Goal: Task Accomplishment & Management: Manage account settings

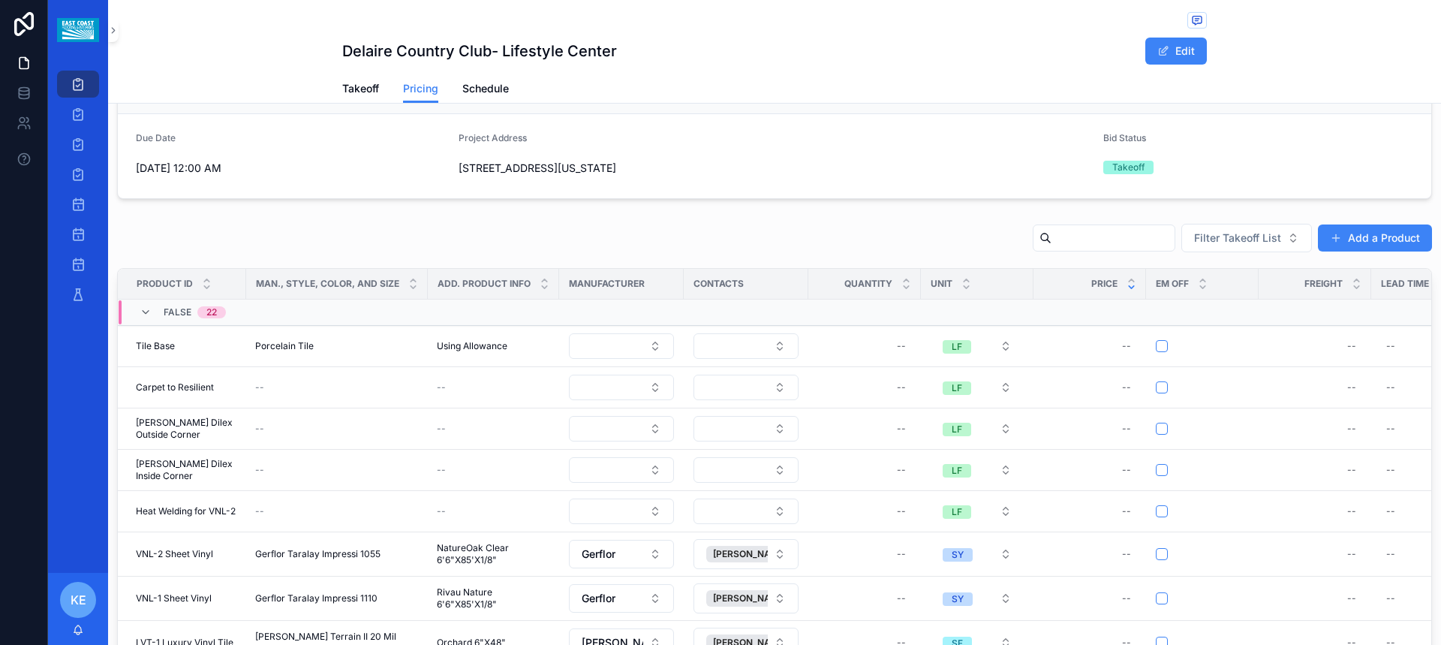
scroll to position [225, 0]
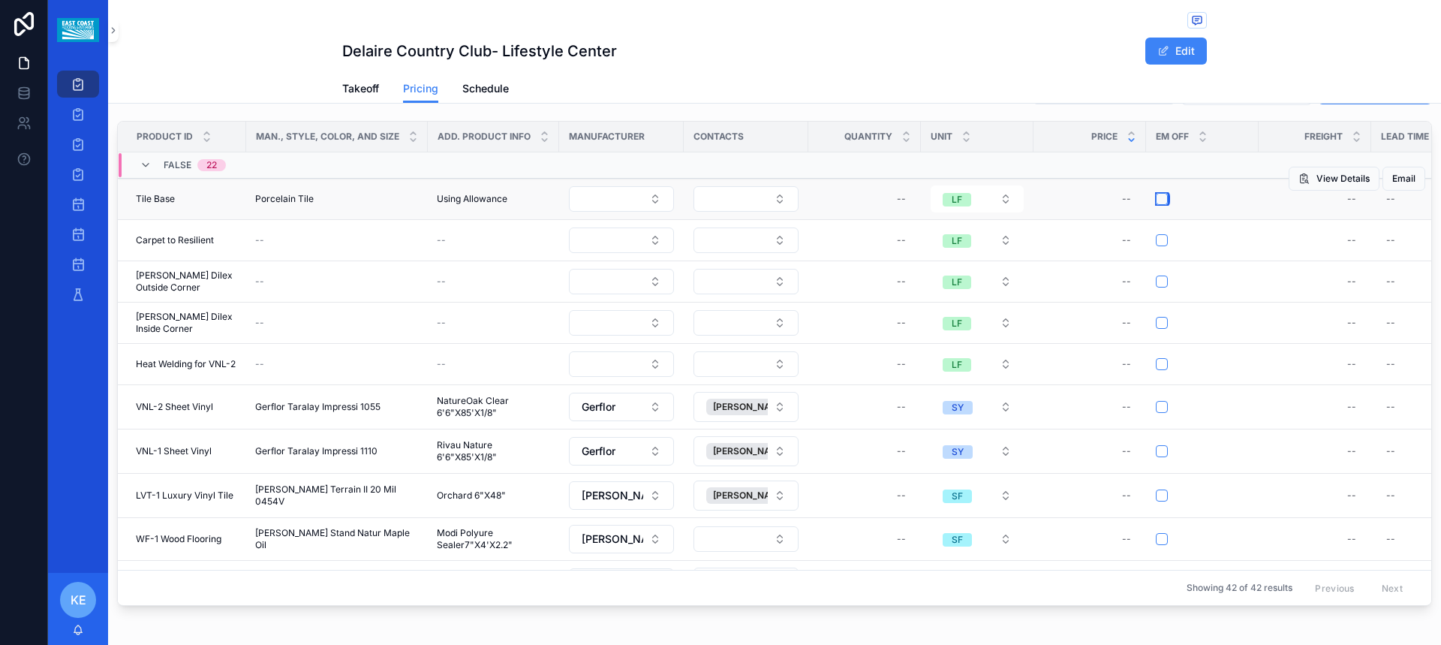
click at [1162, 198] on button "scrollable content" at bounding box center [1161, 199] width 12 height 12
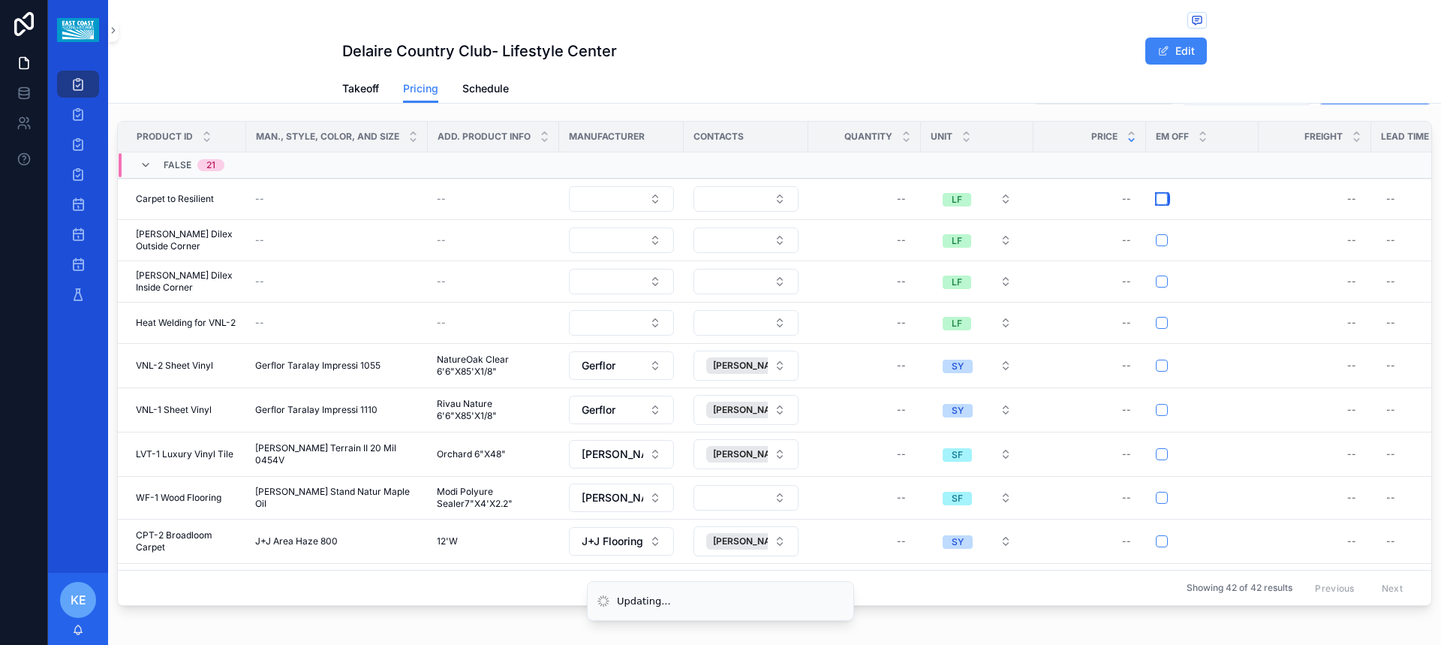
click at [1162, 198] on button "scrollable content" at bounding box center [1161, 199] width 12 height 12
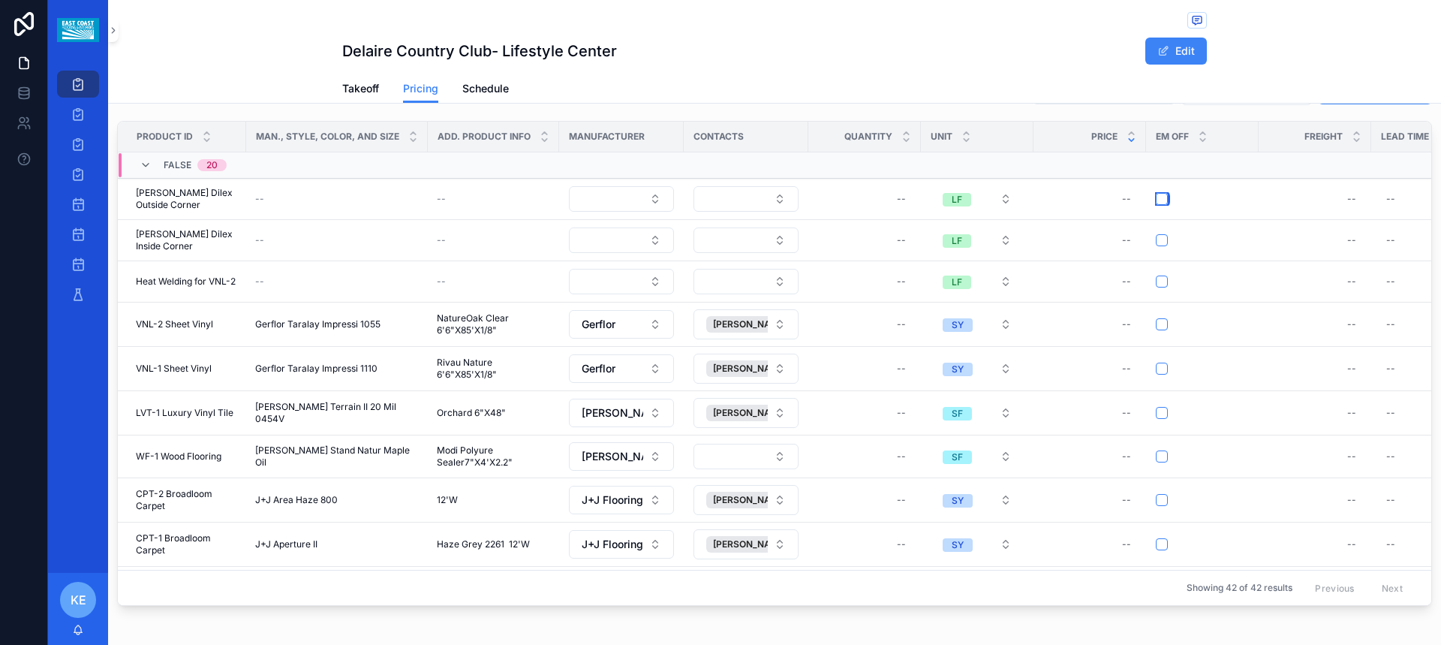
click at [1162, 198] on button "scrollable content" at bounding box center [1161, 199] width 12 height 12
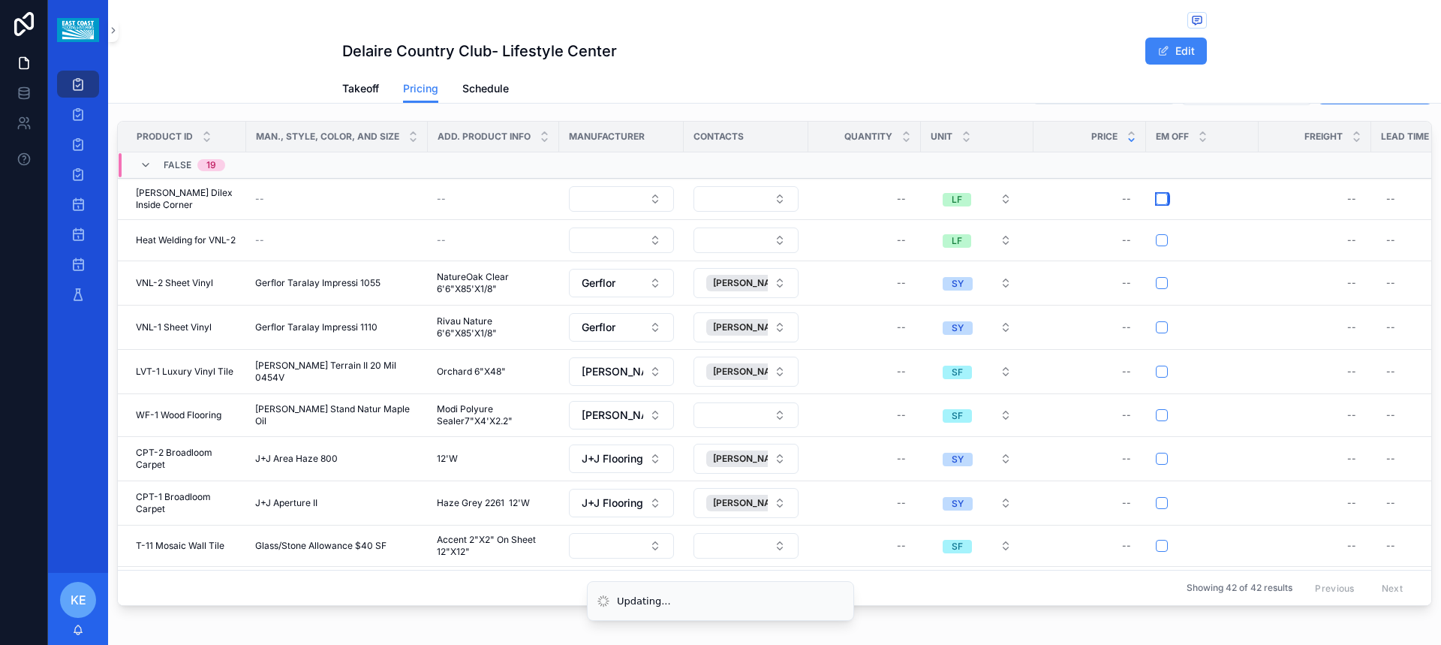
click at [1162, 198] on button "scrollable content" at bounding box center [1161, 199] width 12 height 12
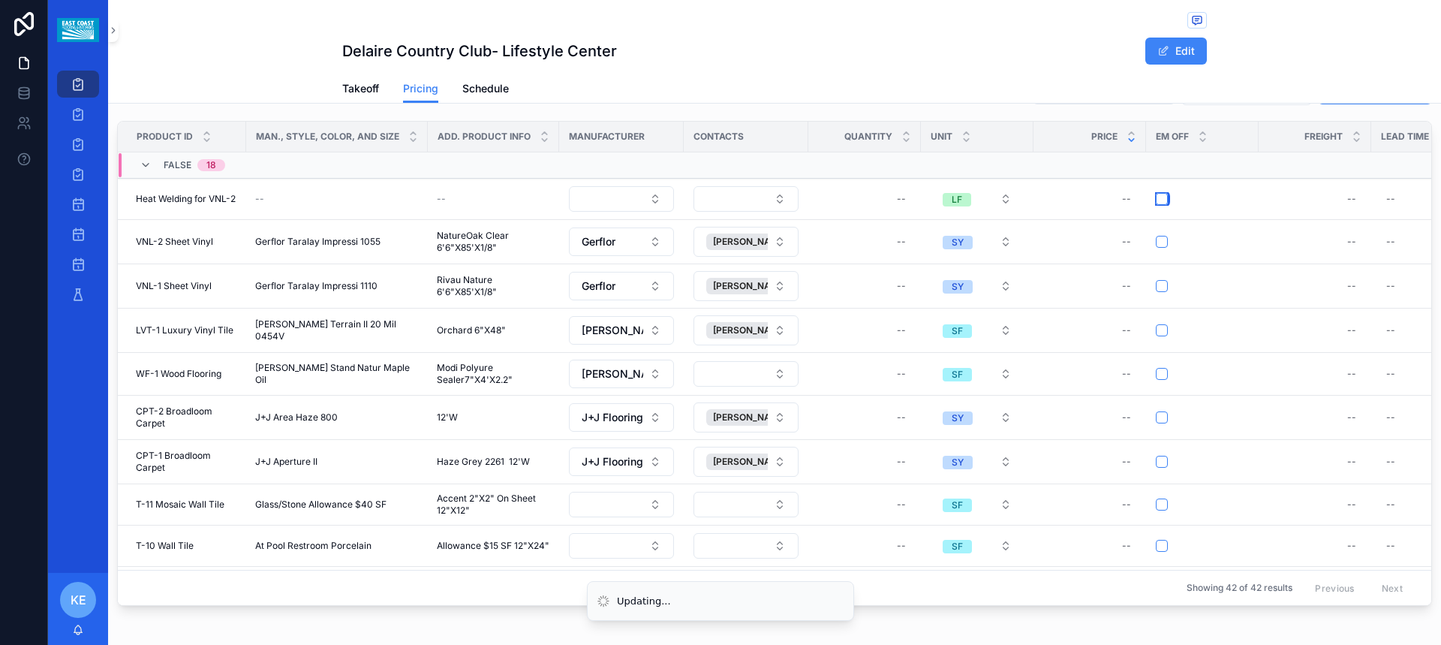
click at [1162, 198] on button "scrollable content" at bounding box center [1161, 199] width 12 height 12
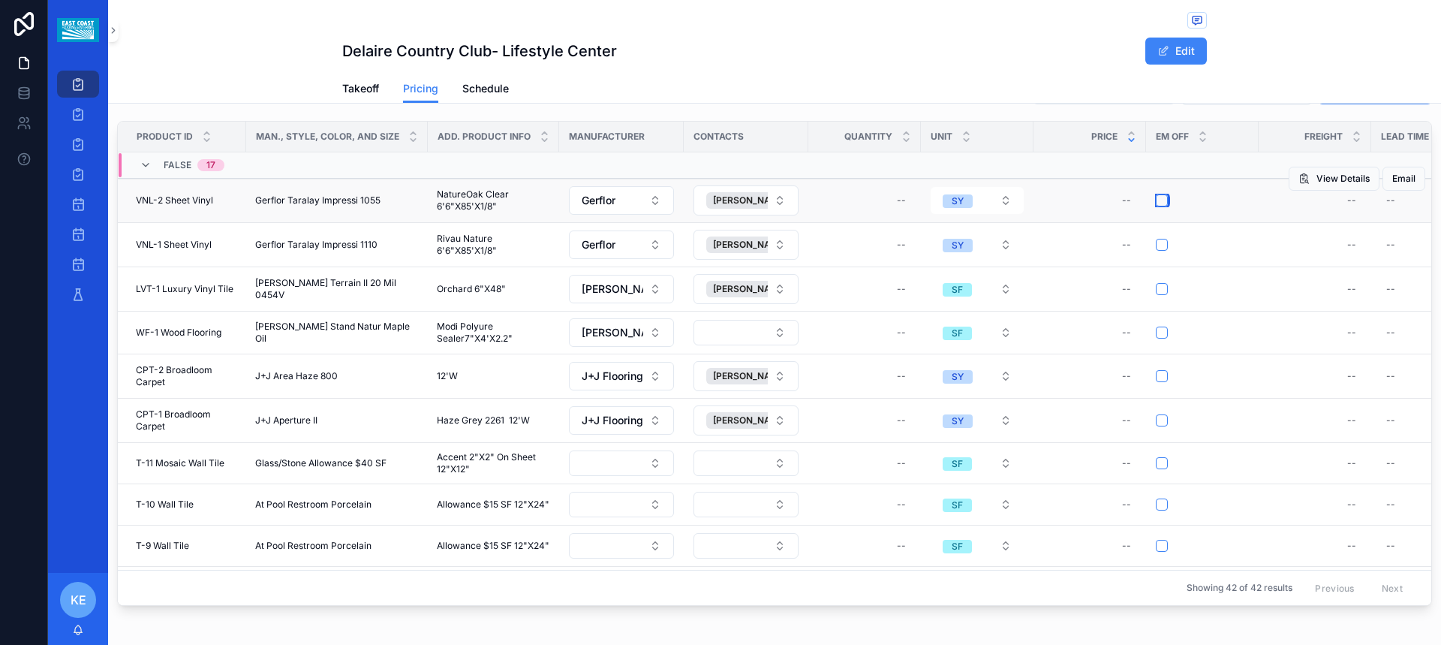
click at [1158, 203] on button "scrollable content" at bounding box center [1161, 200] width 12 height 12
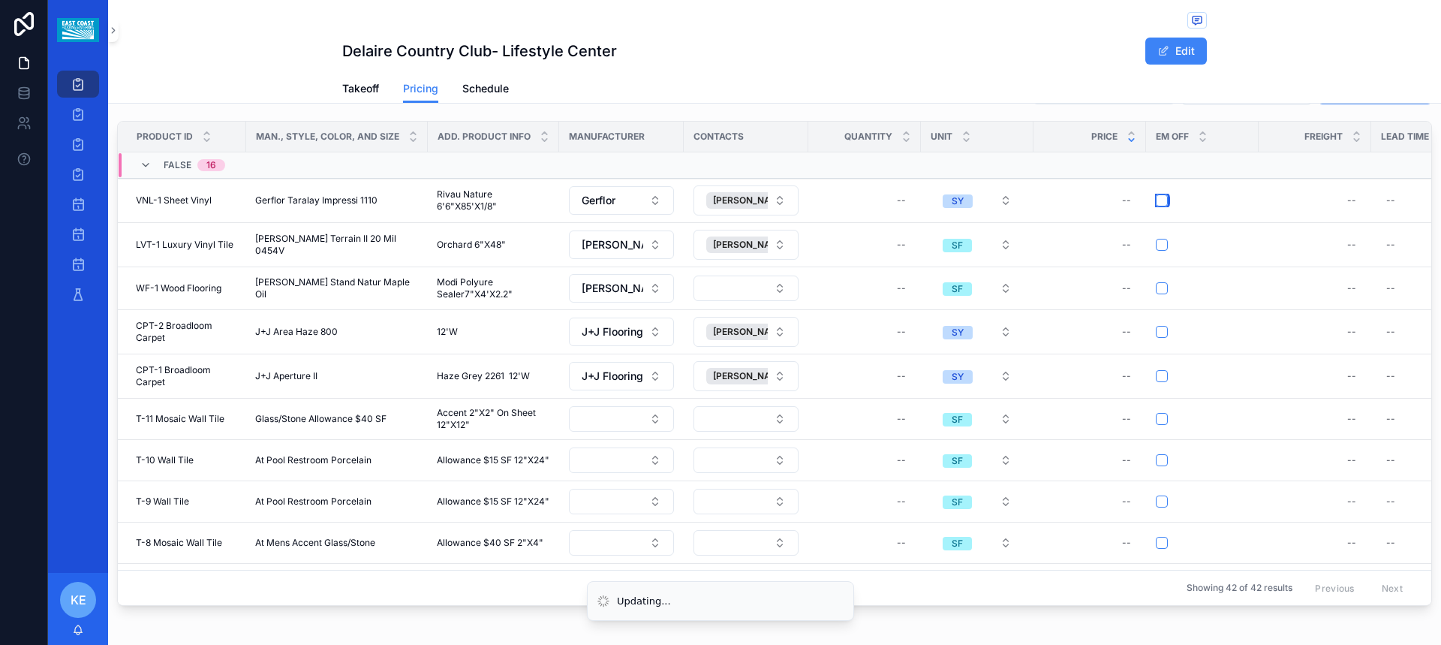
click at [1158, 203] on button "scrollable content" at bounding box center [1161, 200] width 12 height 12
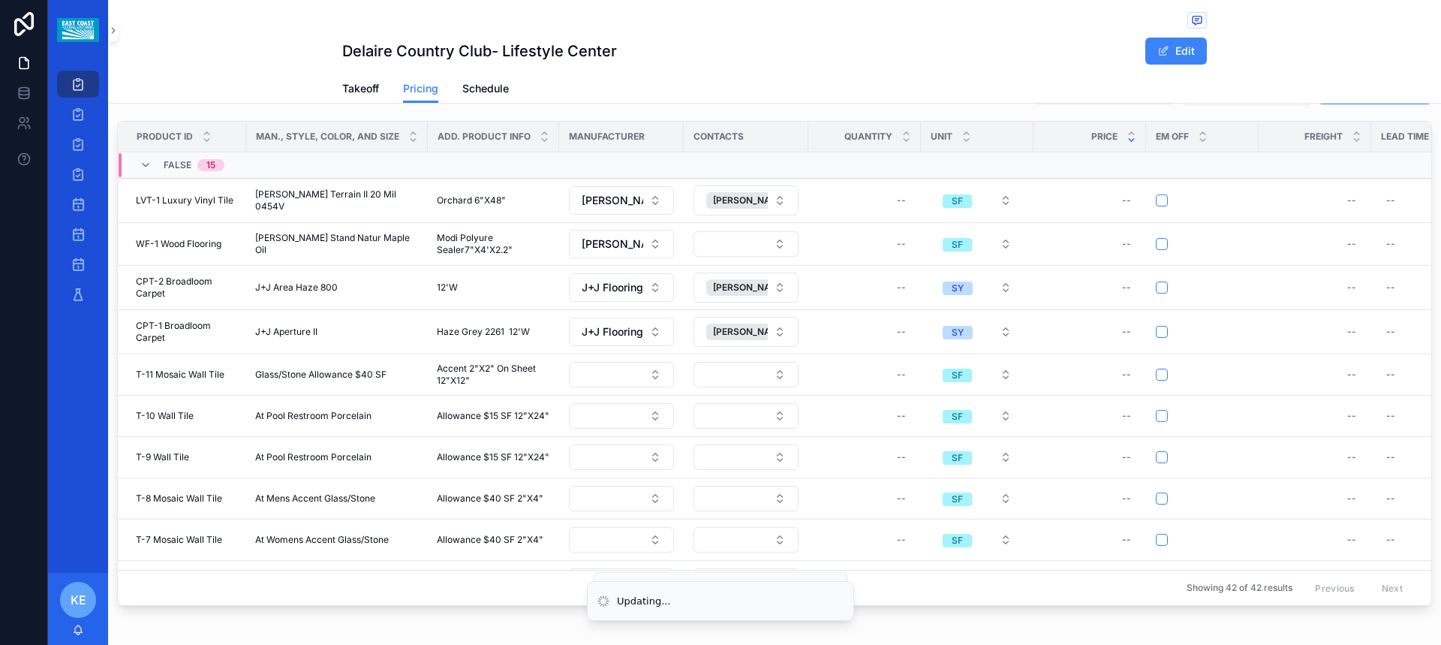
click at [1158, 203] on button "scrollable content" at bounding box center [1161, 200] width 12 height 12
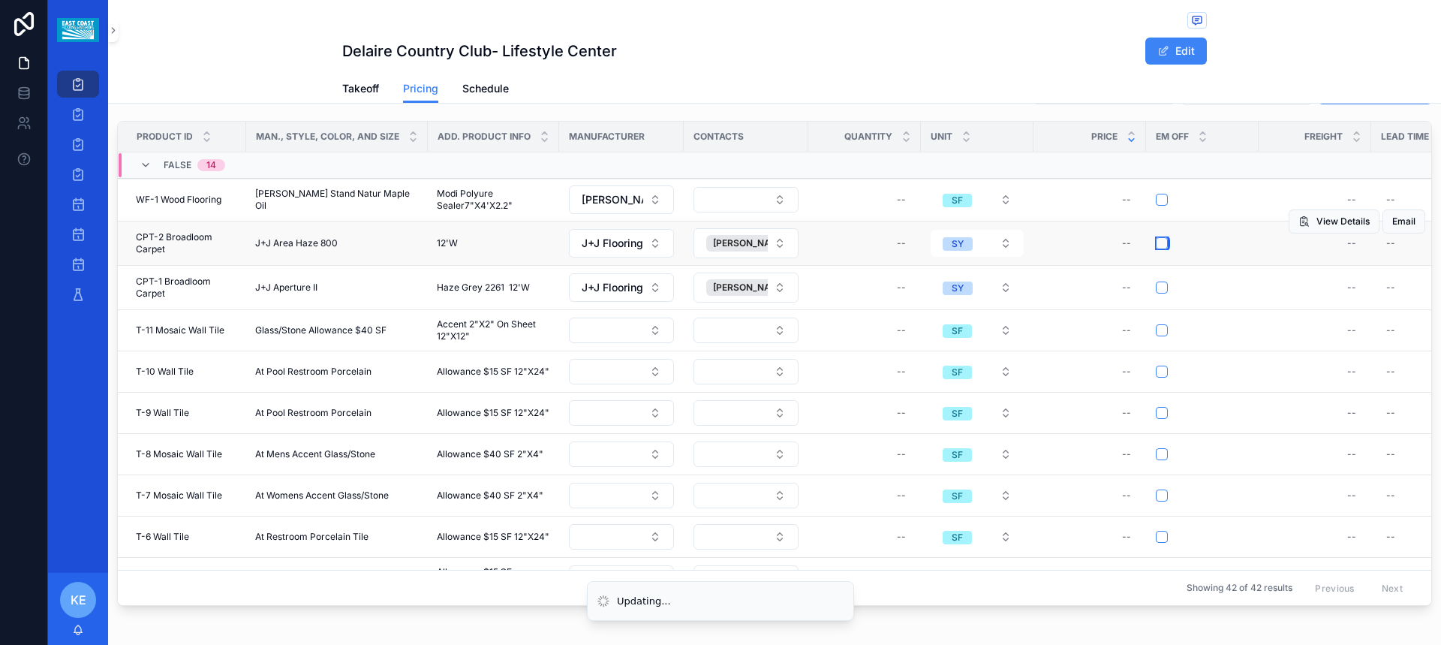
click at [1156, 242] on button "scrollable content" at bounding box center [1161, 243] width 12 height 12
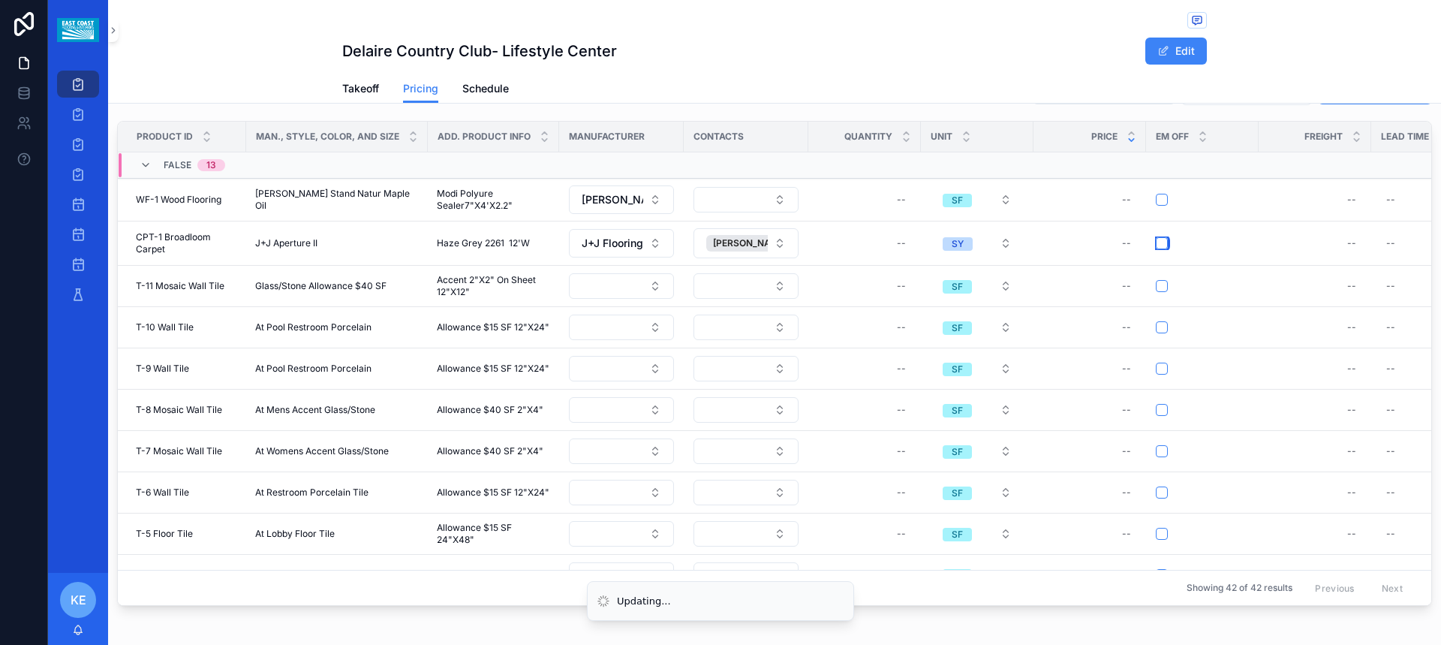
click at [1156, 242] on button "scrollable content" at bounding box center [1161, 243] width 12 height 12
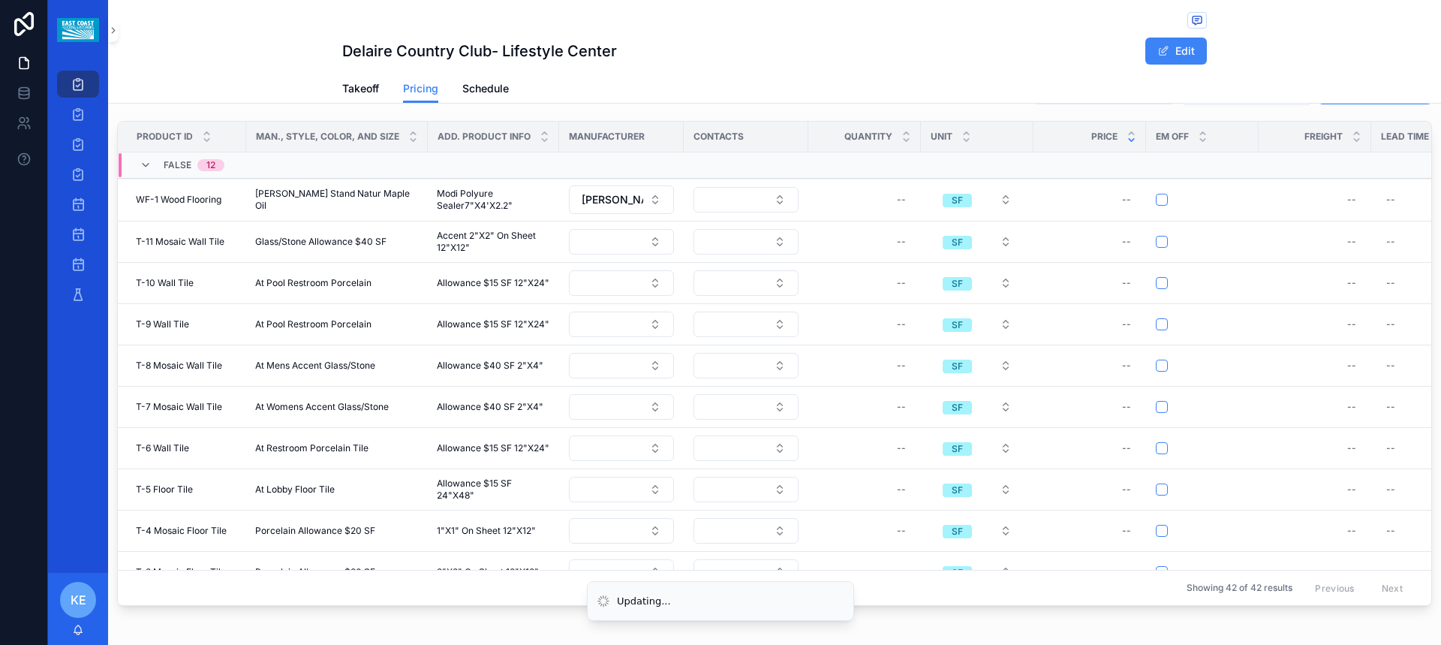
click at [1156, 242] on button "scrollable content" at bounding box center [1161, 242] width 12 height 12
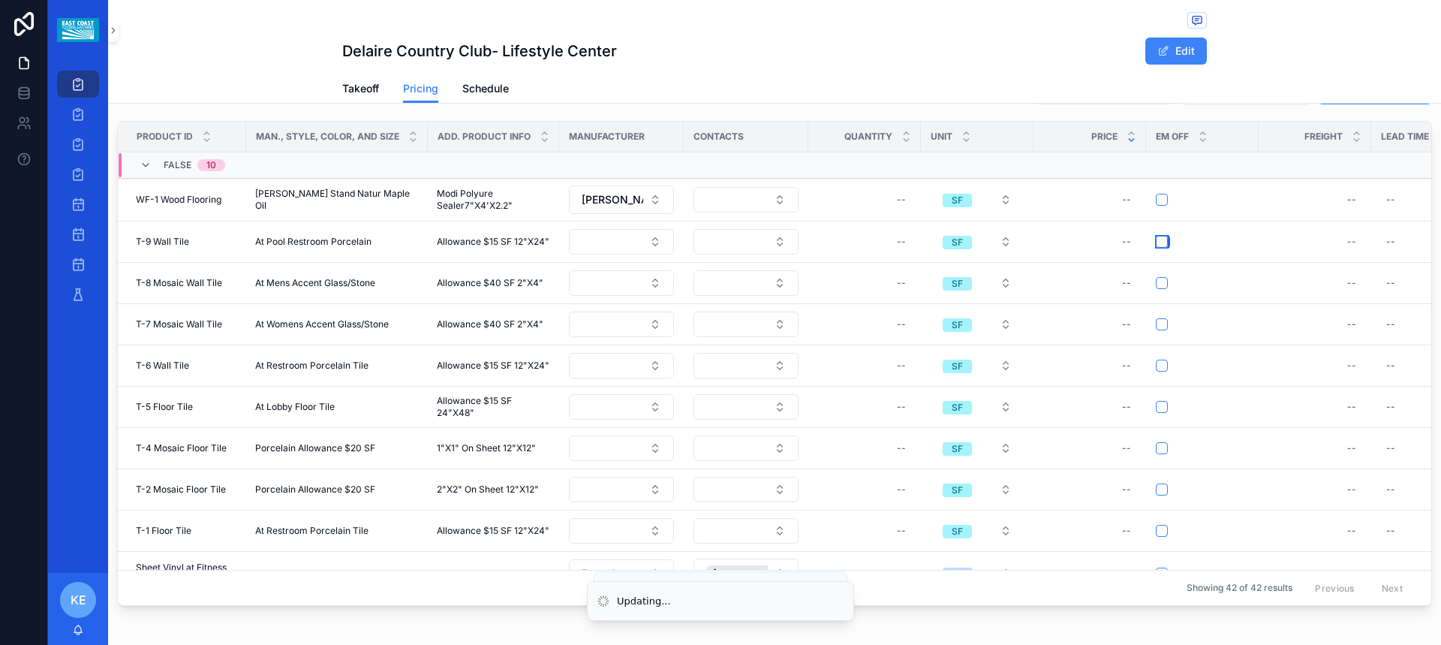
click at [1156, 242] on button "scrollable content" at bounding box center [1161, 242] width 12 height 12
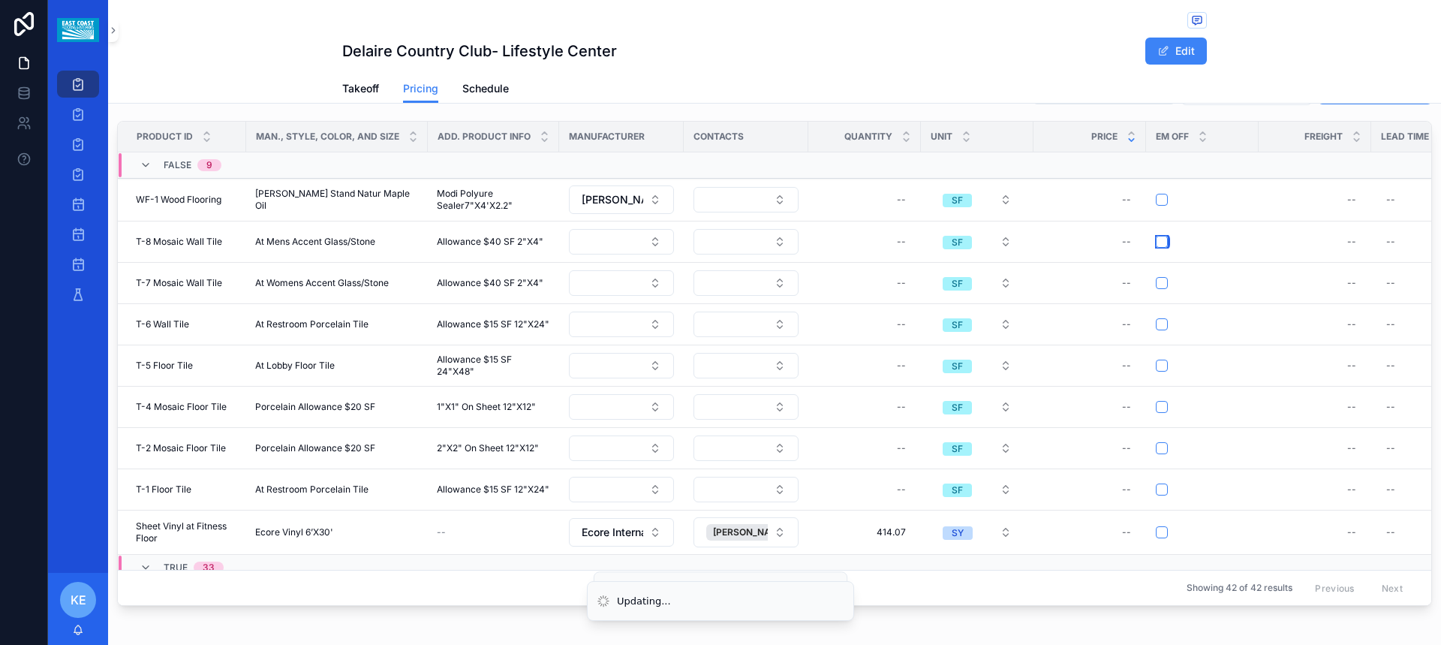
click at [1156, 242] on button "scrollable content" at bounding box center [1161, 242] width 12 height 12
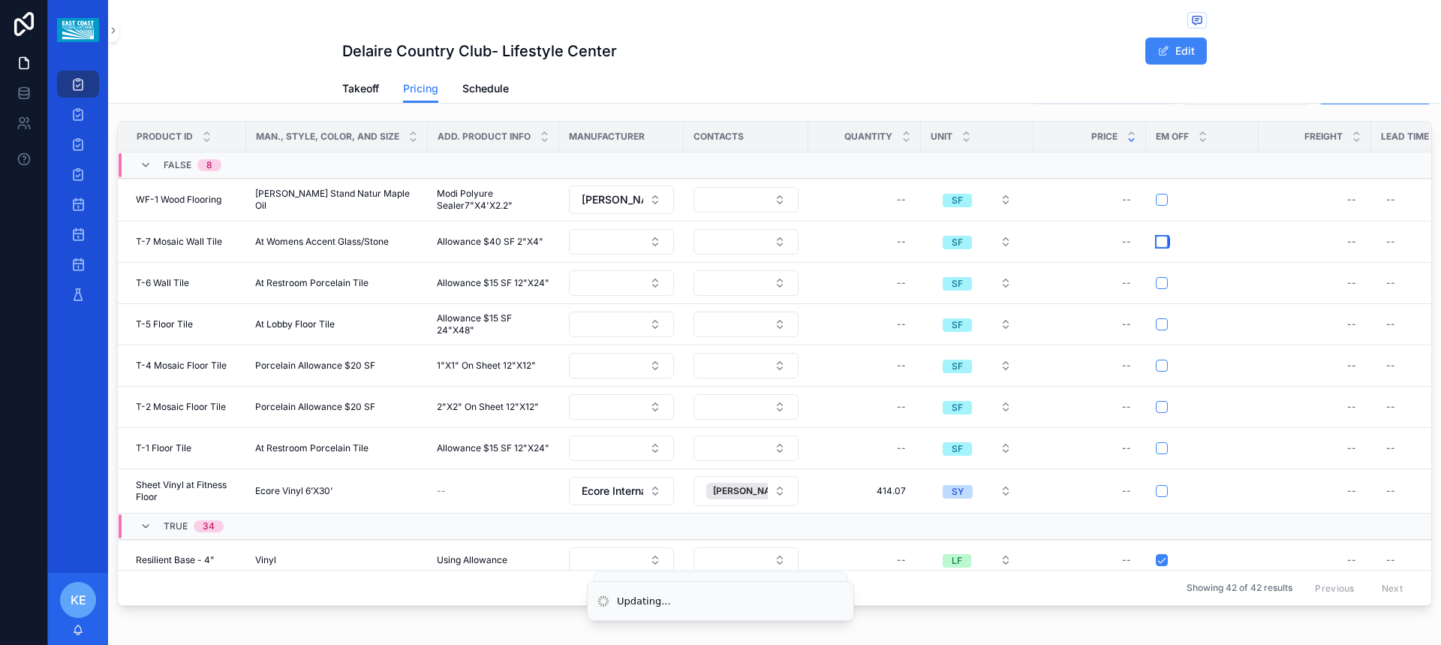
click at [1156, 242] on button "scrollable content" at bounding box center [1161, 242] width 12 height 12
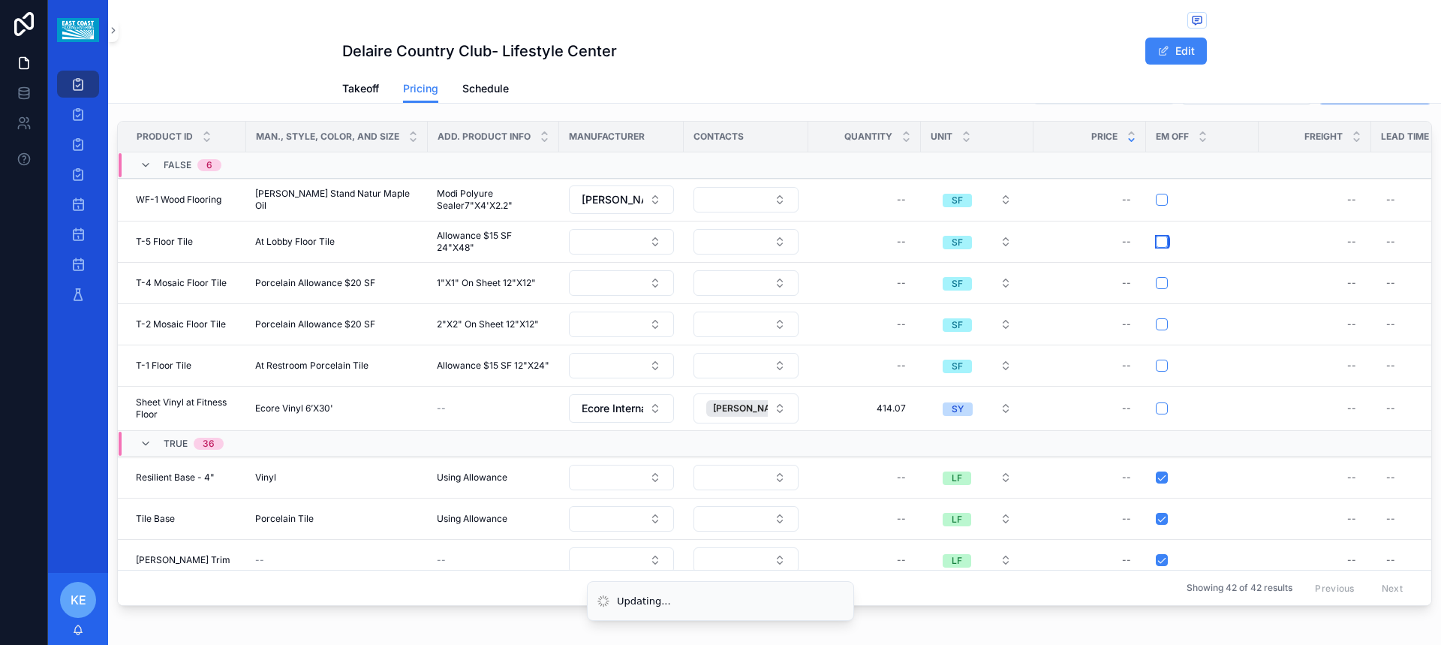
click at [1158, 238] on button "scrollable content" at bounding box center [1161, 242] width 12 height 12
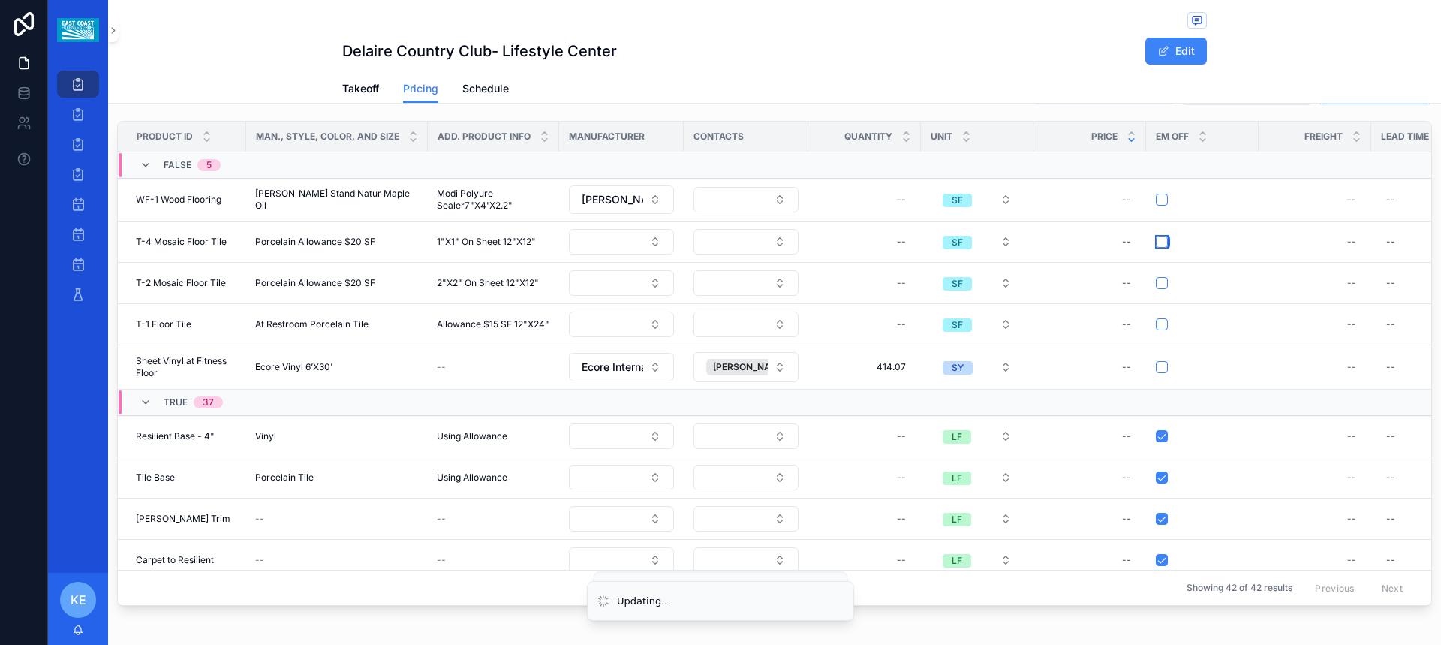
click at [1158, 238] on button "scrollable content" at bounding box center [1161, 242] width 12 height 12
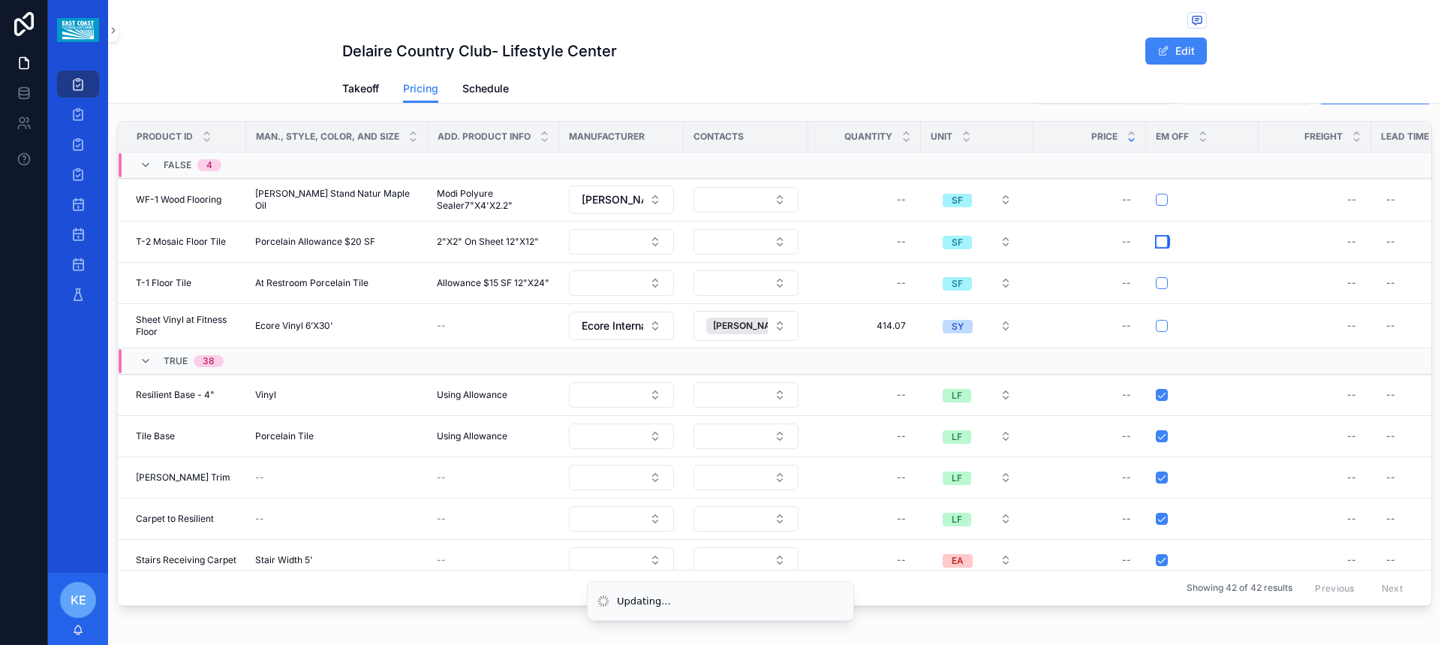
click at [1159, 239] on button "scrollable content" at bounding box center [1161, 242] width 12 height 12
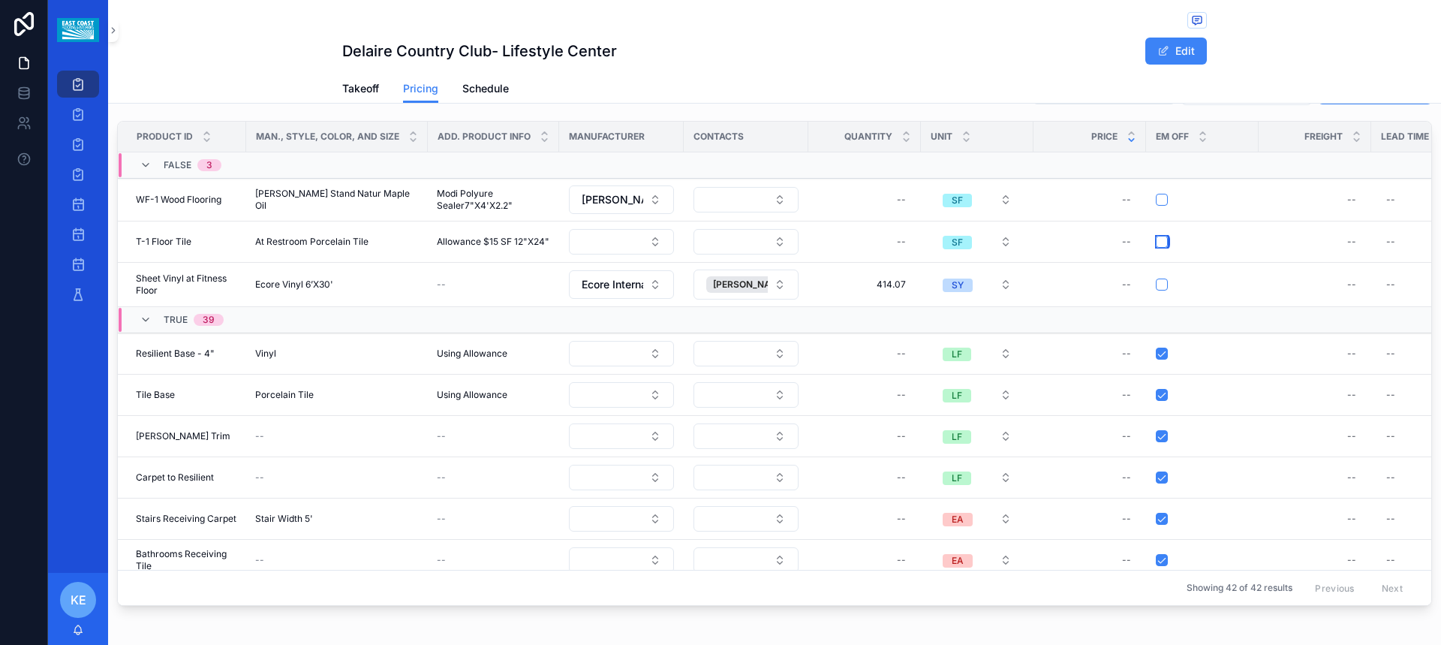
click at [1159, 239] on button "scrollable content" at bounding box center [1161, 242] width 12 height 12
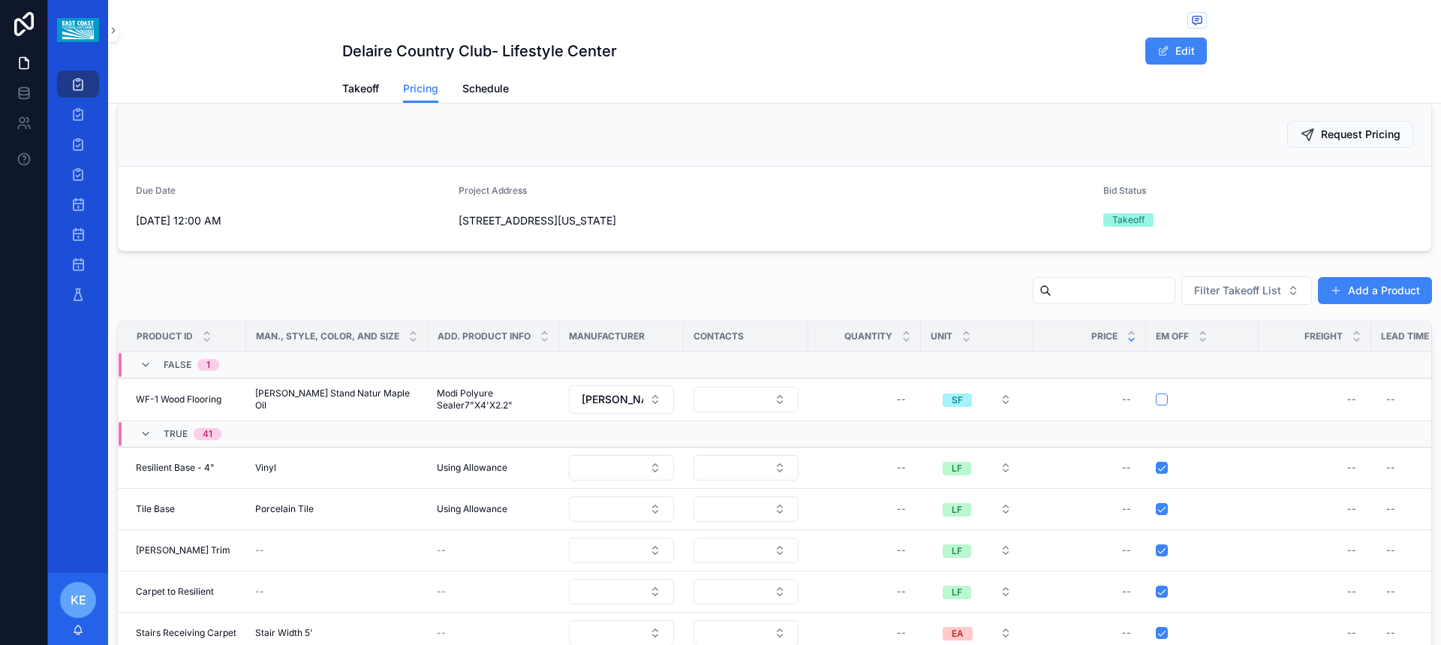
scroll to position [0, 0]
